Goal: Information Seeking & Learning: Find specific page/section

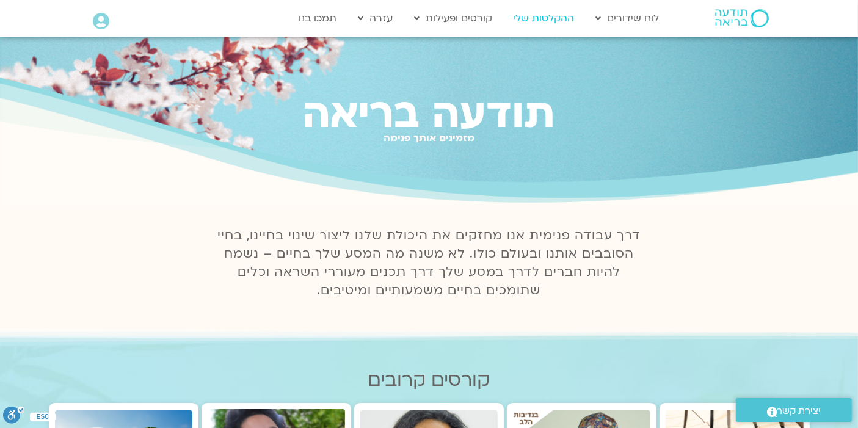
click at [542, 20] on link "ההקלטות שלי" at bounding box center [543, 18] width 73 height 23
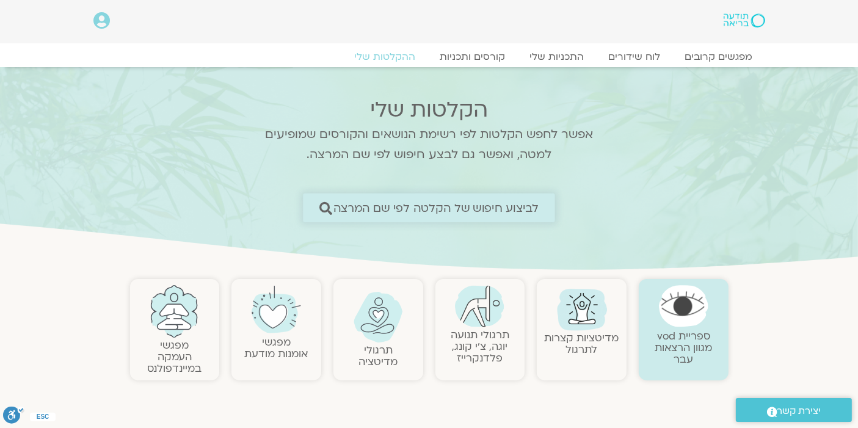
click at [441, 204] on span "לביצוע חיפוש של הקלטה לפי שם המרצה" at bounding box center [436, 207] width 206 height 13
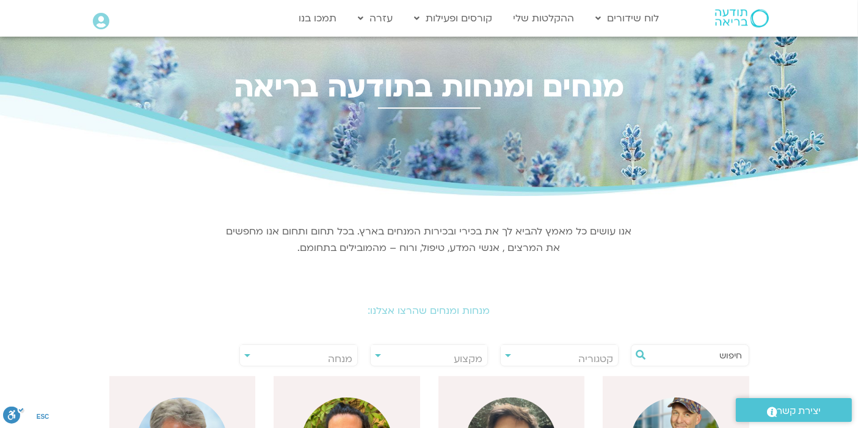
click at [717, 356] on input "text" at bounding box center [695, 355] width 93 height 21
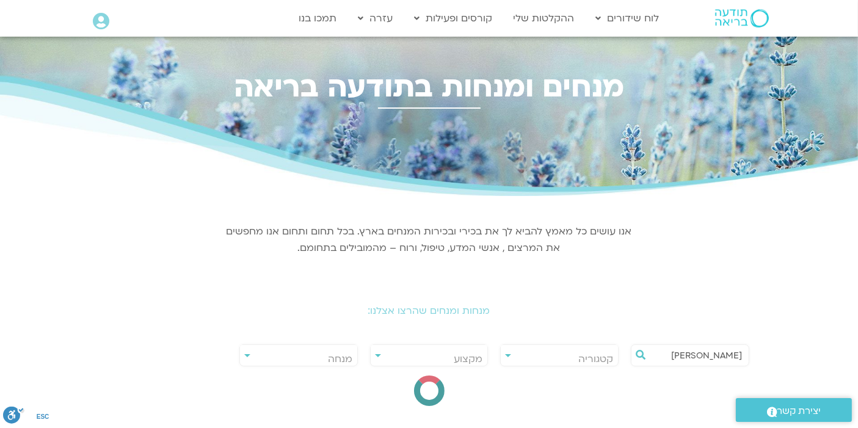
type input "נעמה כהן"
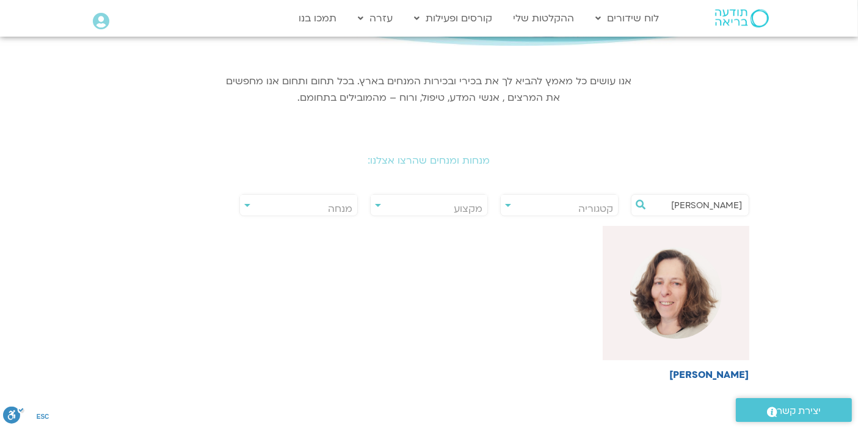
scroll to position [151, 0]
click at [711, 313] on img at bounding box center [676, 292] width 92 height 92
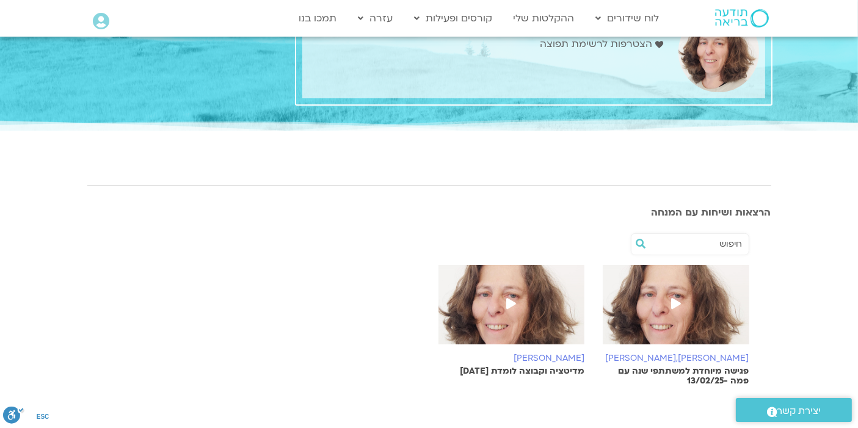
scroll to position [52, 0]
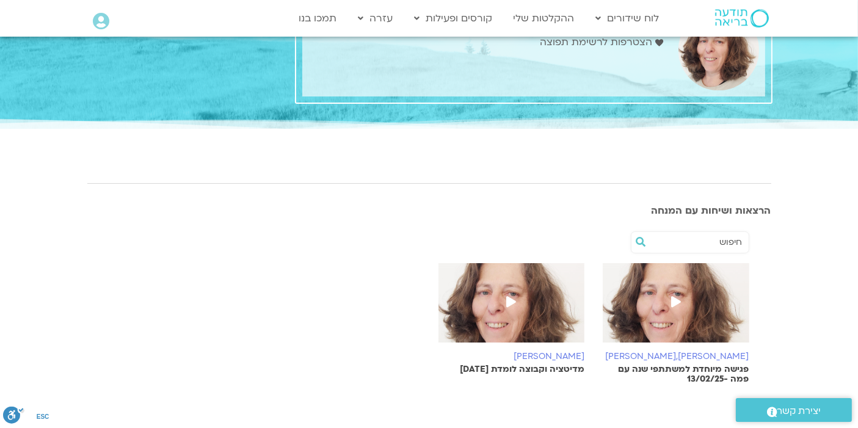
click at [704, 243] on input "text" at bounding box center [695, 242] width 93 height 21
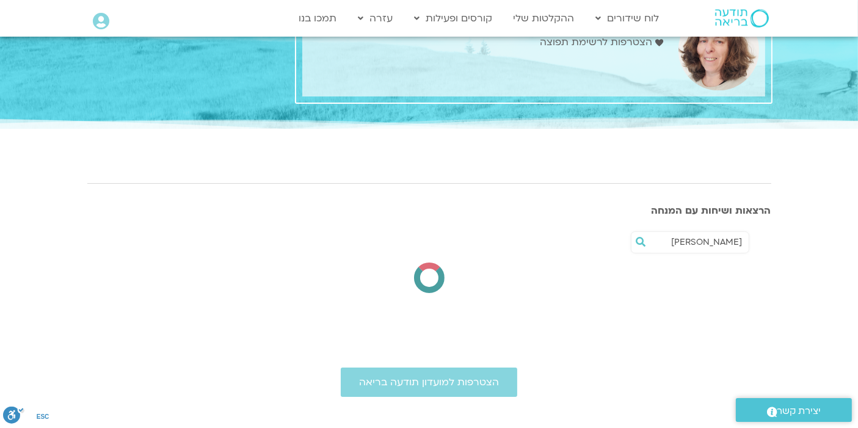
type input "נעמה"
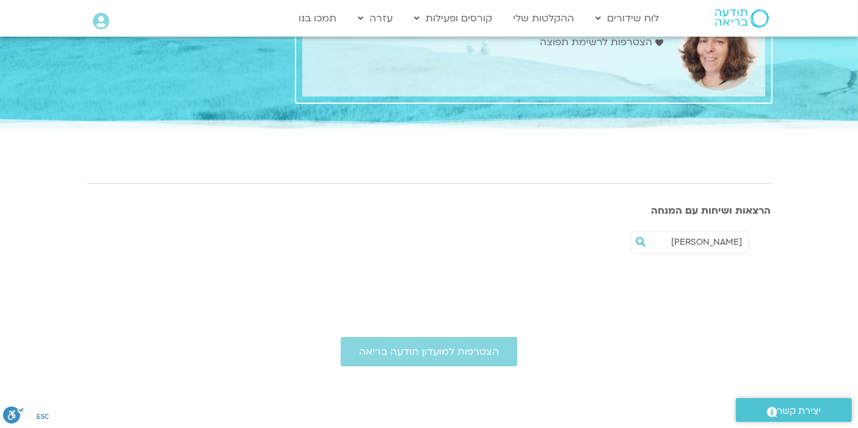
scroll to position [0, 0]
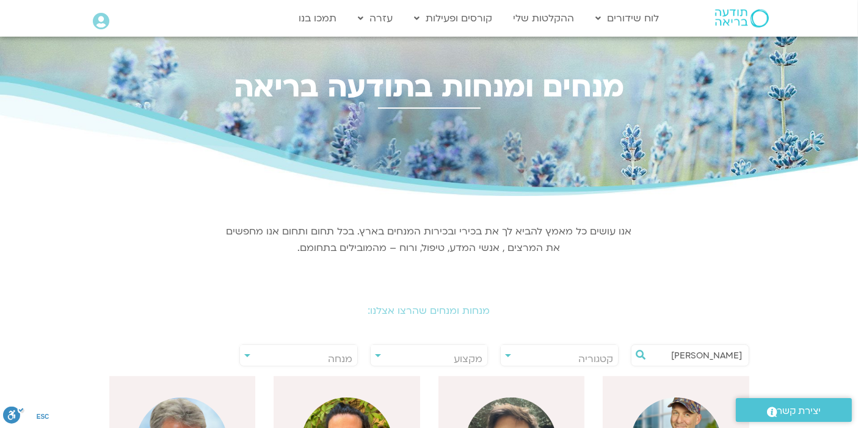
drag, startPoint x: 681, startPoint y: 359, endPoint x: 867, endPoint y: 334, distance: 188.5
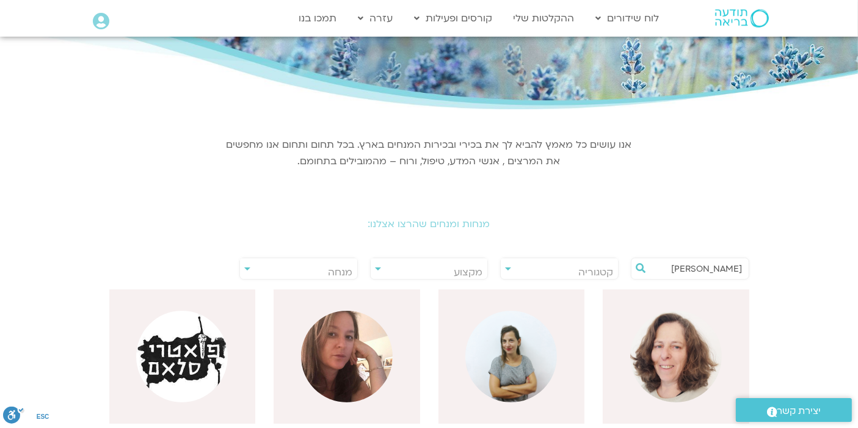
scroll to position [89, 0]
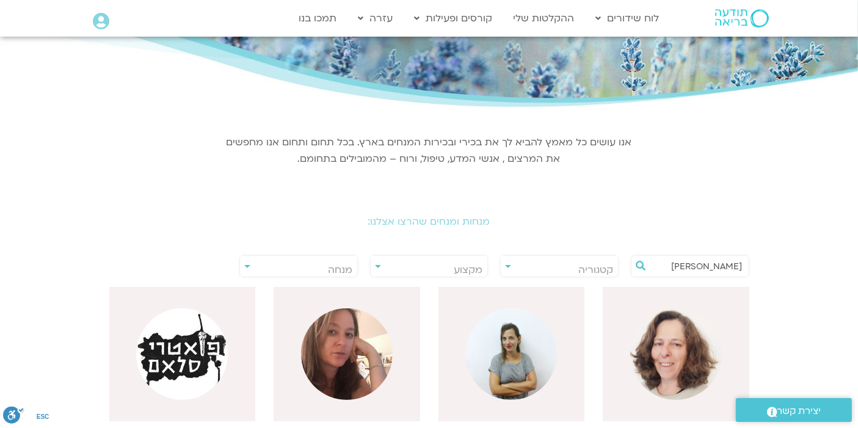
drag, startPoint x: 717, startPoint y: 266, endPoint x: 795, endPoint y: 257, distance: 78.6
click at [795, 257] on section "**********" at bounding box center [429, 426] width 858 height 638
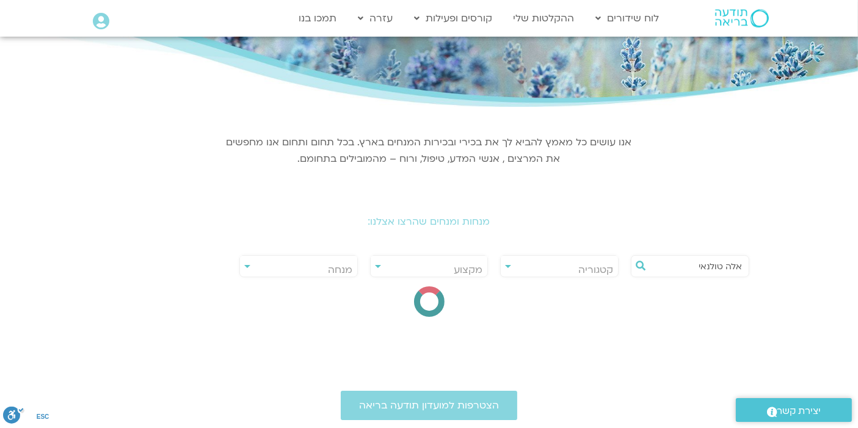
type input "אלה טולנאי"
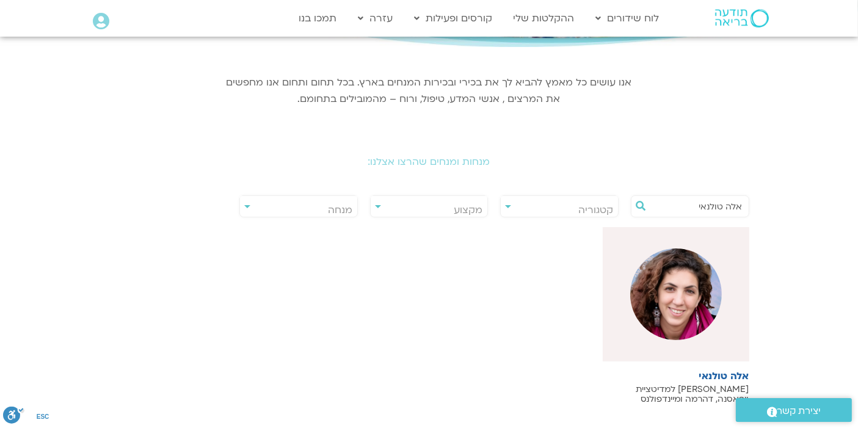
scroll to position [150, 0]
click at [690, 311] on img at bounding box center [676, 293] width 92 height 92
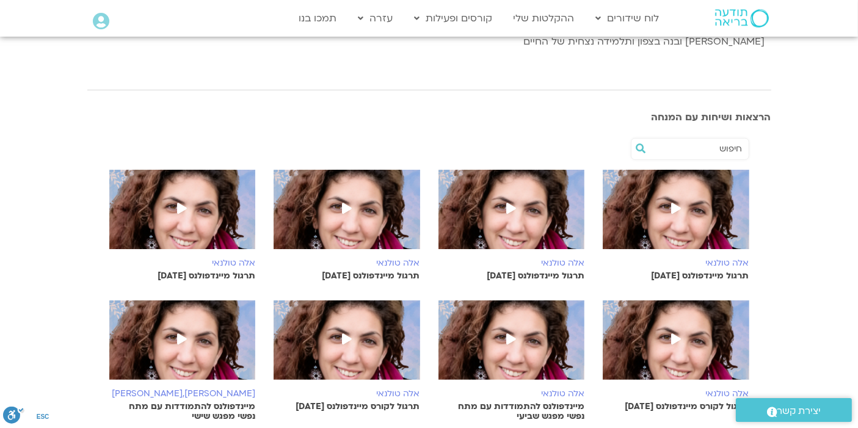
scroll to position [281, 0]
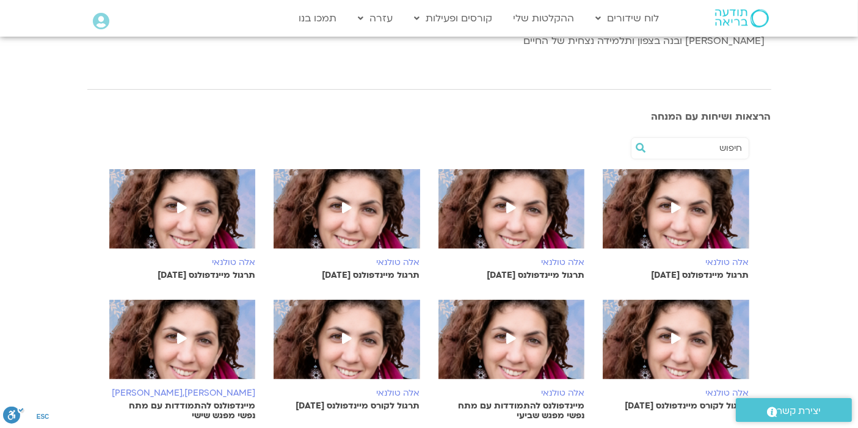
click at [679, 202] on icon at bounding box center [676, 207] width 10 height 11
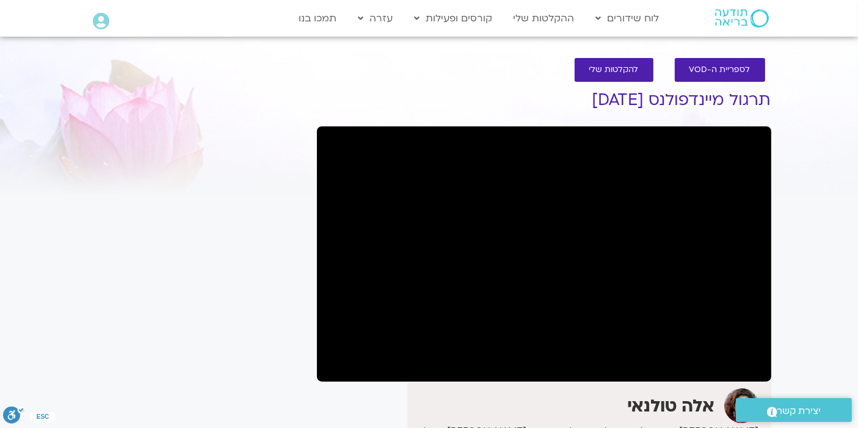
click at [256, 294] on div "It seems we can't find what you're looking for. It seems we can't find what you…" at bounding box center [196, 370] width 230 height 600
click at [628, 65] on span "להקלטות שלי" at bounding box center [613, 69] width 49 height 9
